Goal: Transaction & Acquisition: Purchase product/service

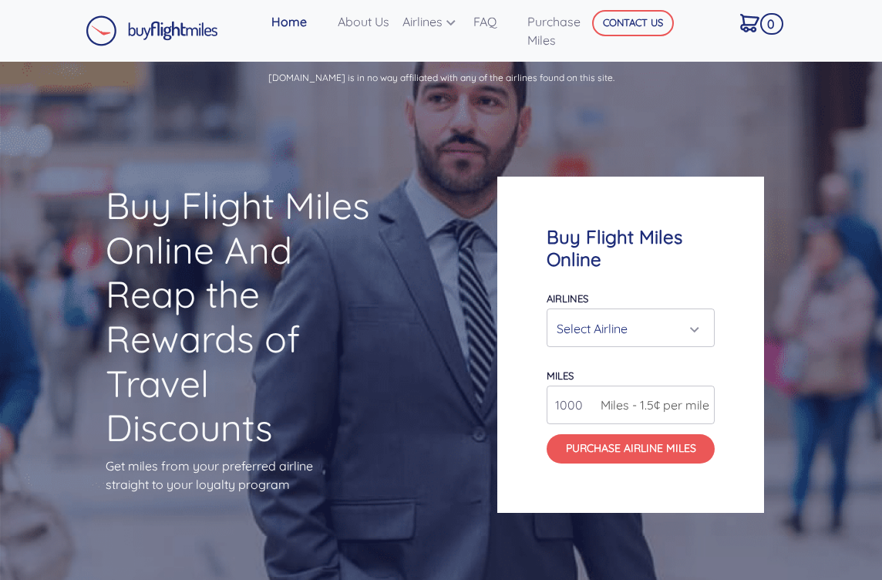
scroll to position [2, 0]
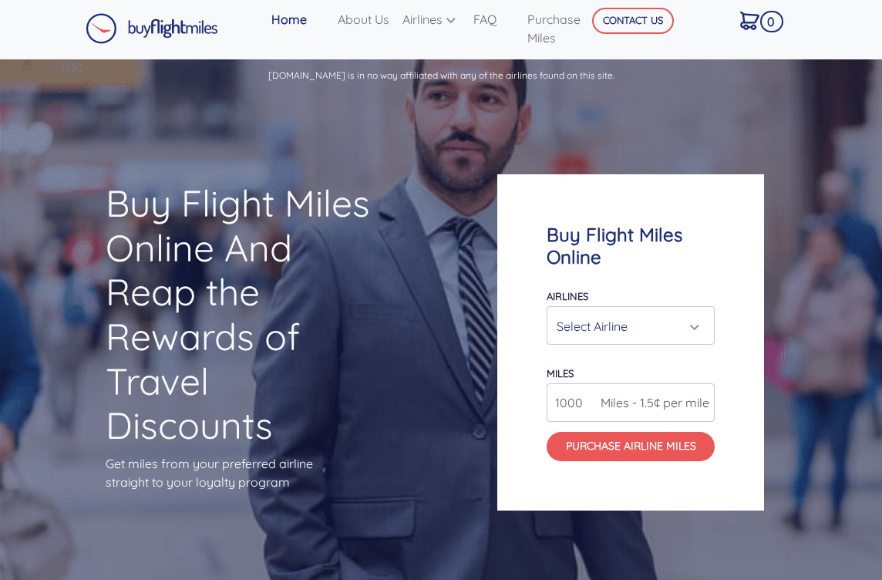
click at [688, 341] on div "Select Airline" at bounding box center [625, 325] width 139 height 29
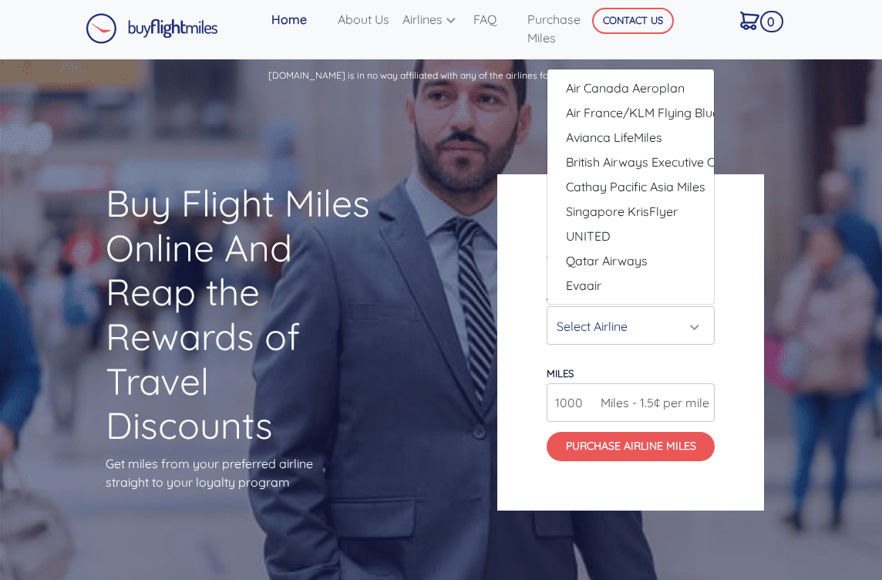
scroll to position [0, 0]
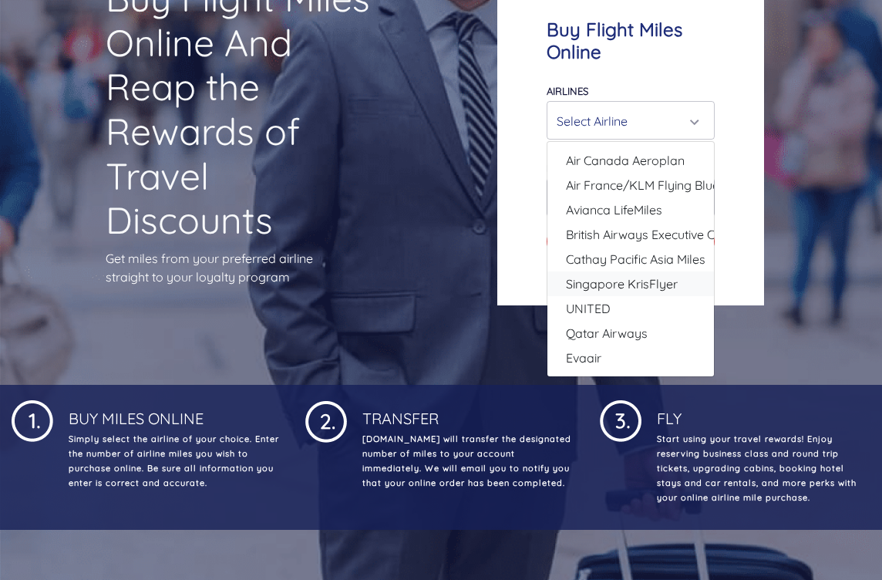
click at [654, 293] on span "Singapore KrisFlyer" at bounding box center [622, 283] width 112 height 18
select select "Singapore KrisFlyer"
type input "80000"
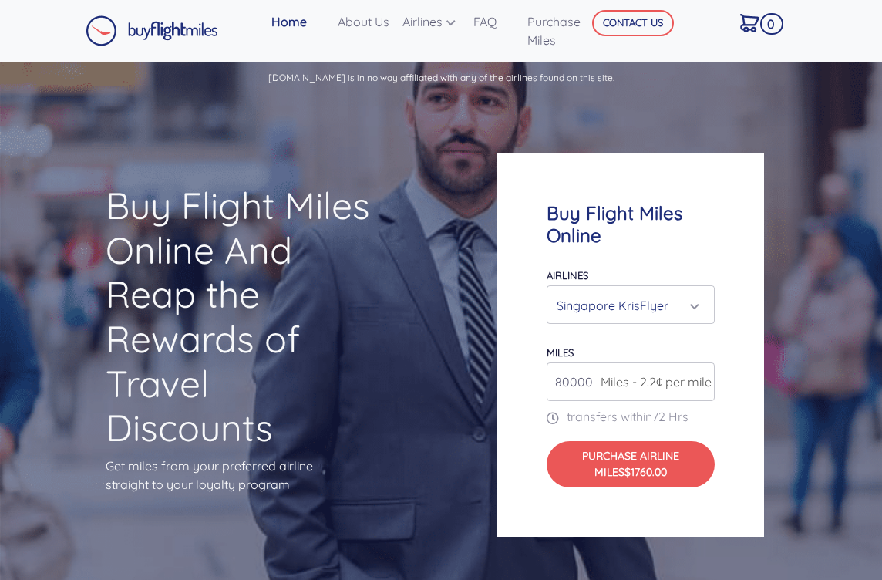
click at [368, 22] on link "About Us" at bounding box center [363, 21] width 65 height 31
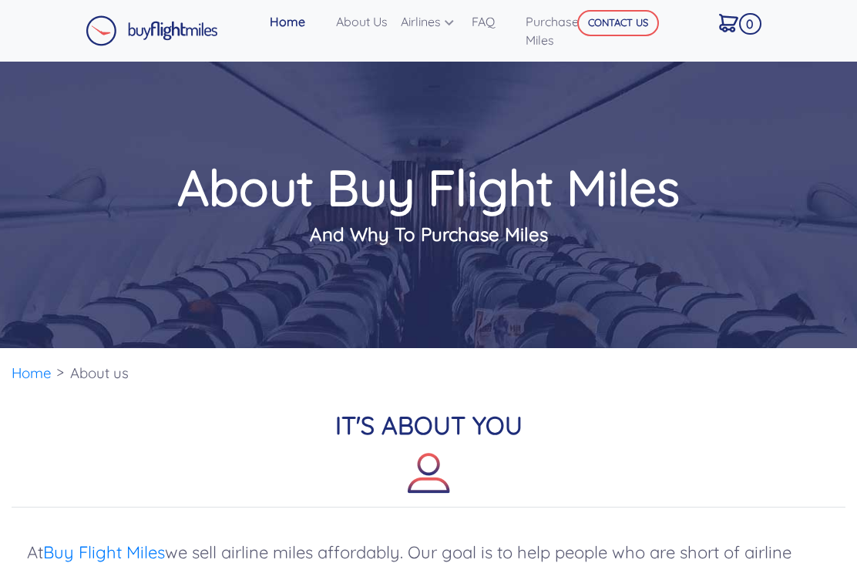
click at [0, 0] on link "Krisflyer Miles" at bounding box center [0, 0] width 0 height 0
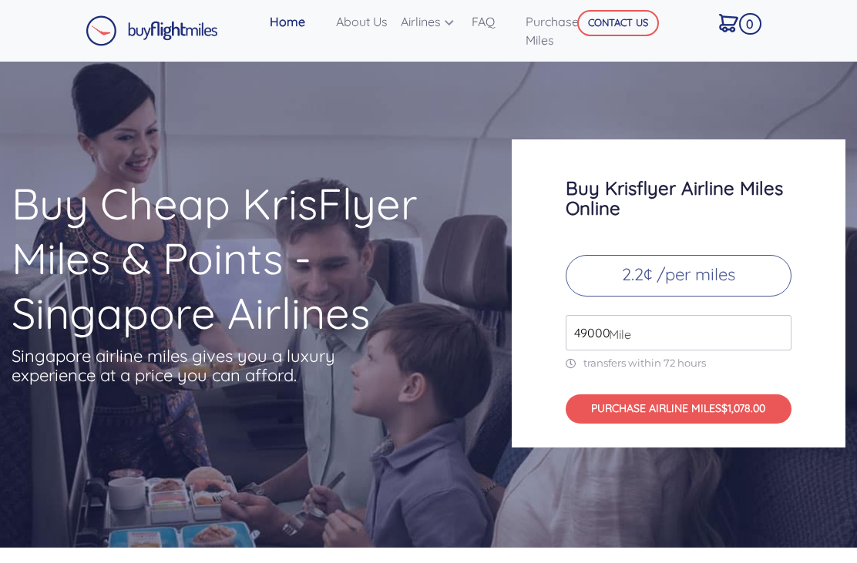
click at [705, 260] on p "2.2¢ /per miles" at bounding box center [679, 276] width 226 height 42
click at [677, 321] on input "49000" at bounding box center [679, 332] width 226 height 35
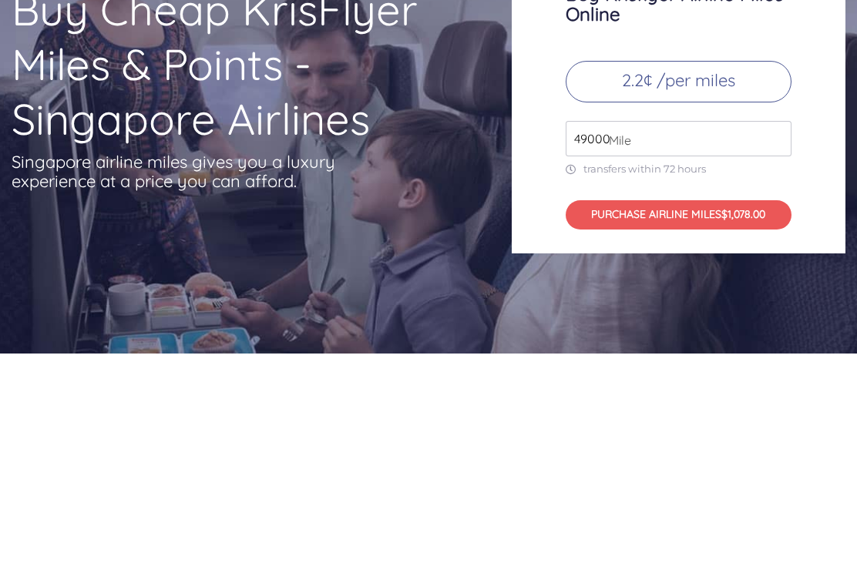
click at [690, 395] on button "PURCHASE AIRLINE MILES $1,078.00" at bounding box center [679, 410] width 226 height 30
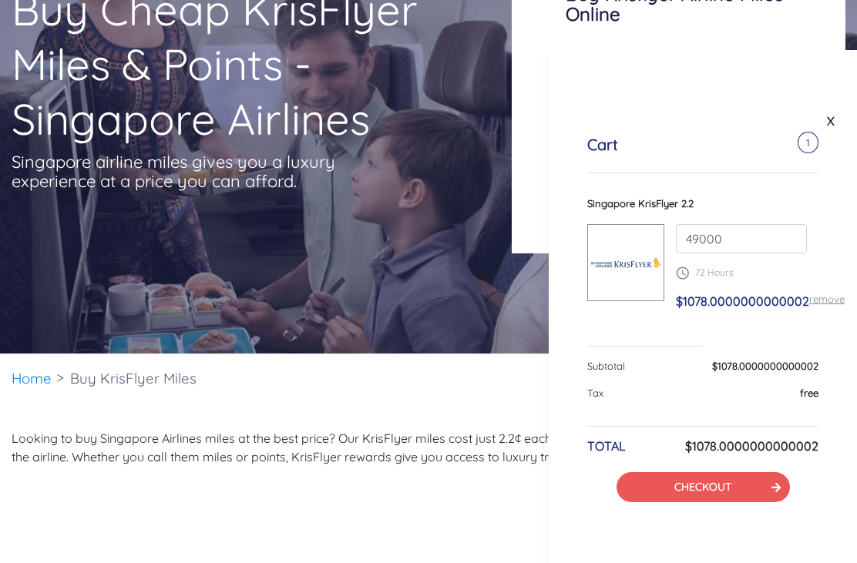
click at [832, 128] on link "X" at bounding box center [830, 120] width 15 height 23
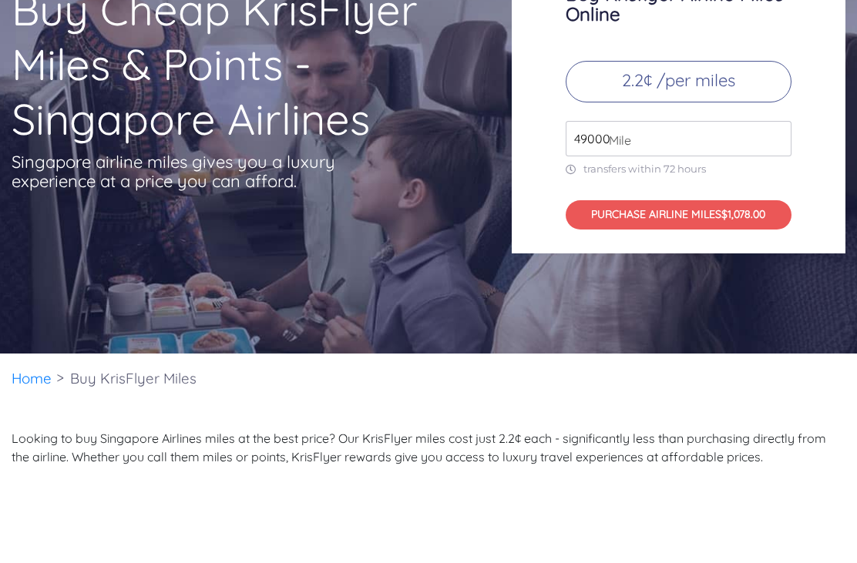
click at [580, 128] on input "49000" at bounding box center [679, 138] width 226 height 35
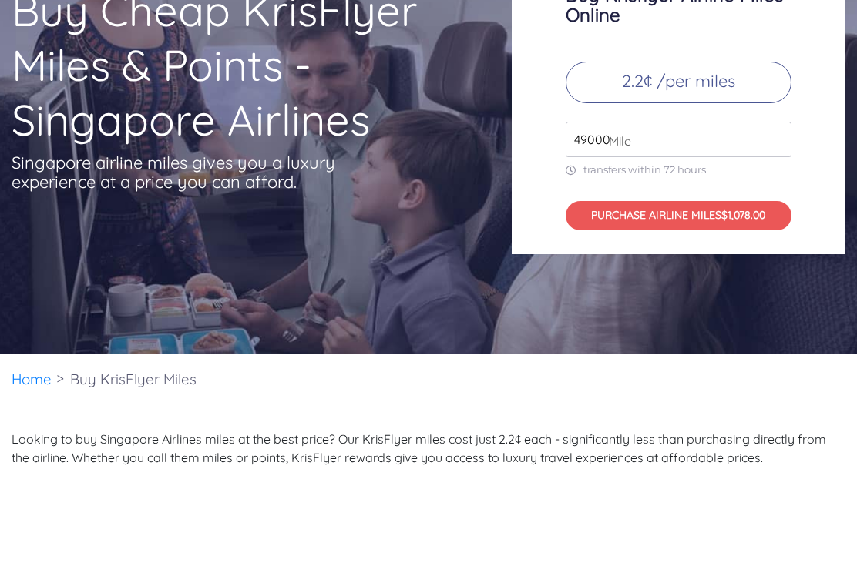
click at [593, 125] on input "49000" at bounding box center [679, 139] width 226 height 35
click at [593, 127] on input "49000" at bounding box center [679, 139] width 226 height 35
type input "80000"
